Goal: Information Seeking & Learning: Understand process/instructions

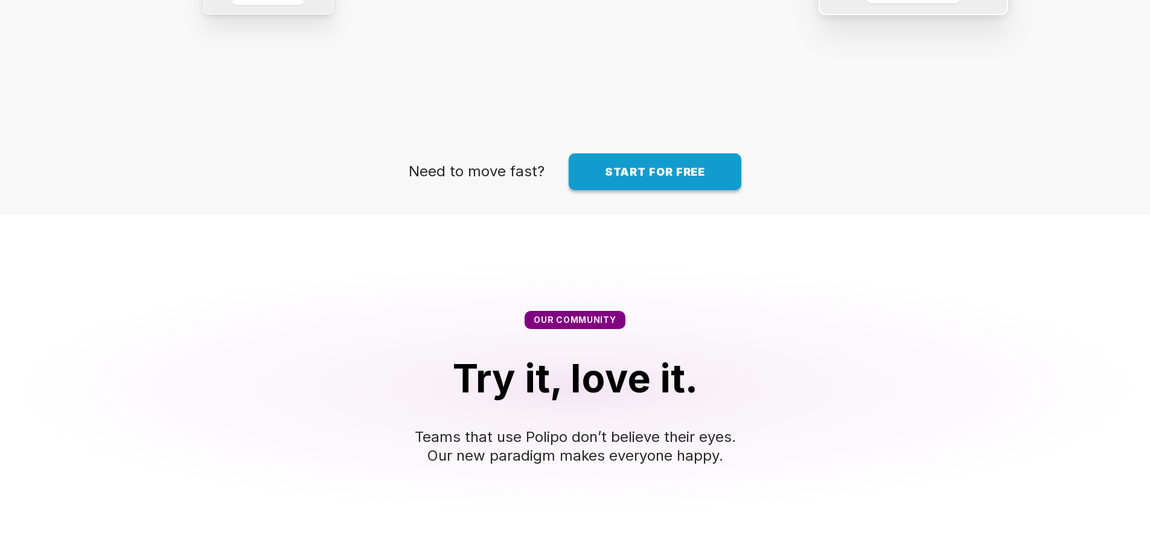
scroll to position [1505, 0]
click at [612, 178] on span "Start for free" at bounding box center [655, 171] width 101 height 13
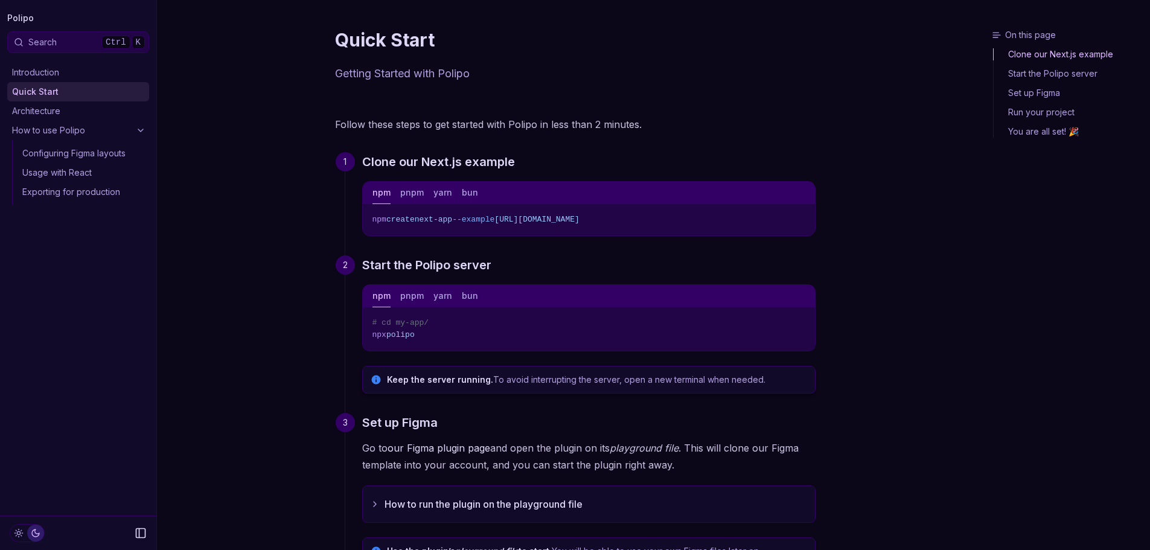
click at [799, 220] on icon "Copy Text" at bounding box center [801, 218] width 8 height 8
click at [53, 294] on div "Introduction Quick Start Architecture How to use Polipo Configuring Figma layou…" at bounding box center [78, 284] width 156 height 462
click at [802, 219] on icon "Copy Text" at bounding box center [801, 217] width 8 height 8
click at [805, 202] on div "npm pnpm yarn bun" at bounding box center [589, 192] width 452 height 22
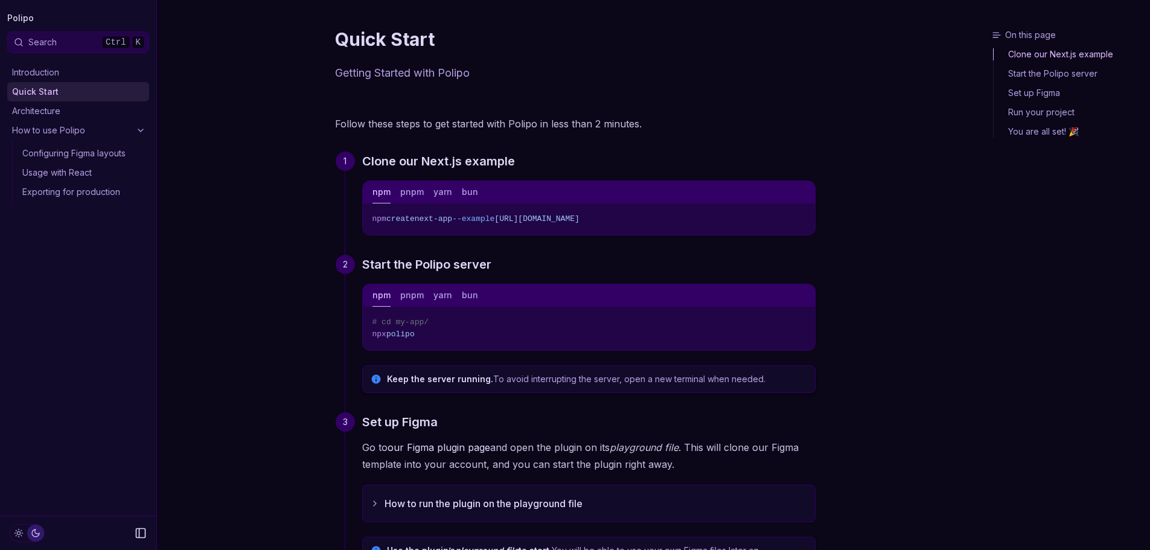
click at [802, 216] on rect "Copy Text" at bounding box center [801, 218] width 5 height 5
click at [802, 216] on icon "Copy Text" at bounding box center [801, 217] width 8 height 8
click at [435, 189] on button "yarn" at bounding box center [442, 192] width 19 height 22
click at [411, 188] on button "pnpm" at bounding box center [412, 192] width 24 height 22
click at [470, 184] on button "bun" at bounding box center [470, 192] width 16 height 22
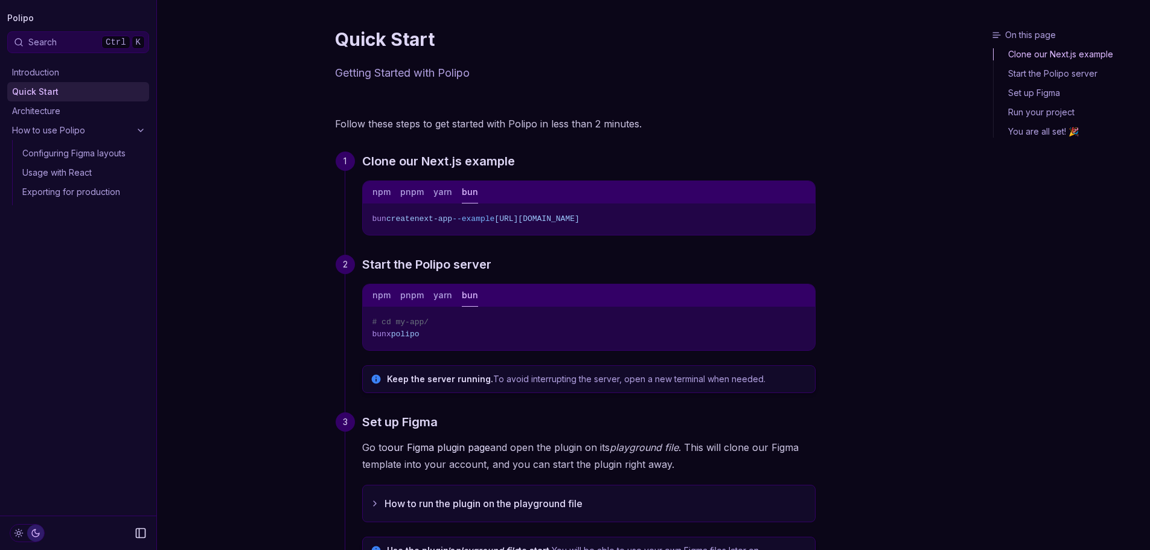
click at [381, 190] on button "npm" at bounding box center [382, 192] width 18 height 22
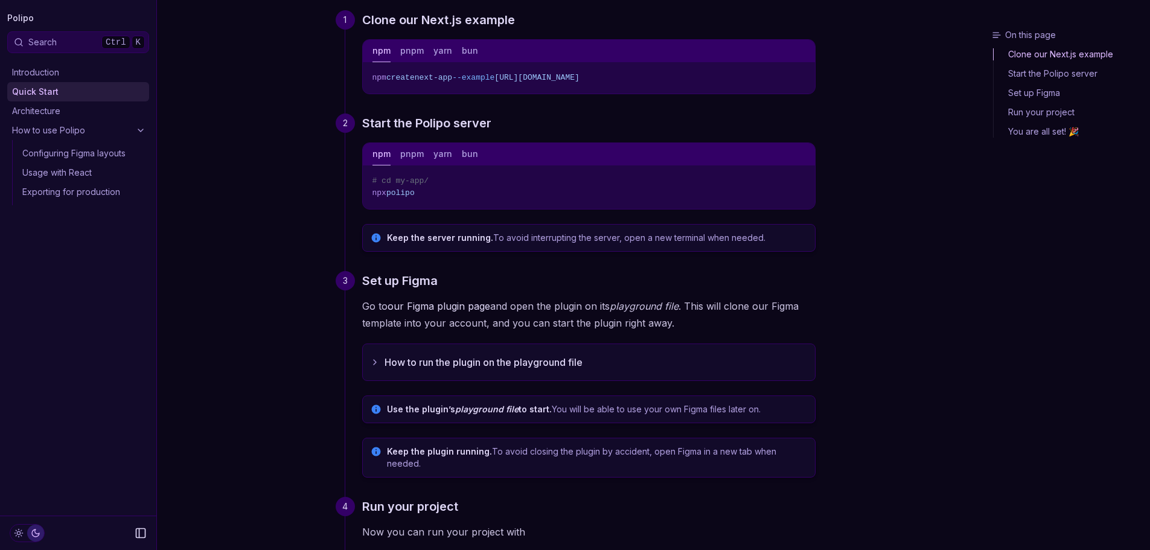
scroll to position [15, 0]
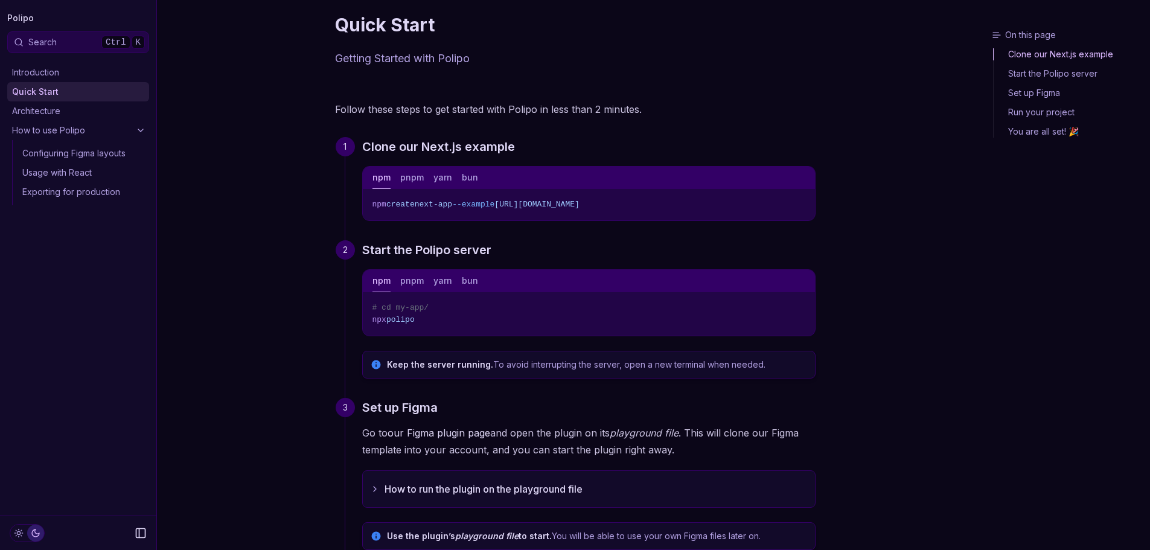
click at [796, 207] on button "Copy Text" at bounding box center [801, 203] width 18 height 18
